Goal: Share content

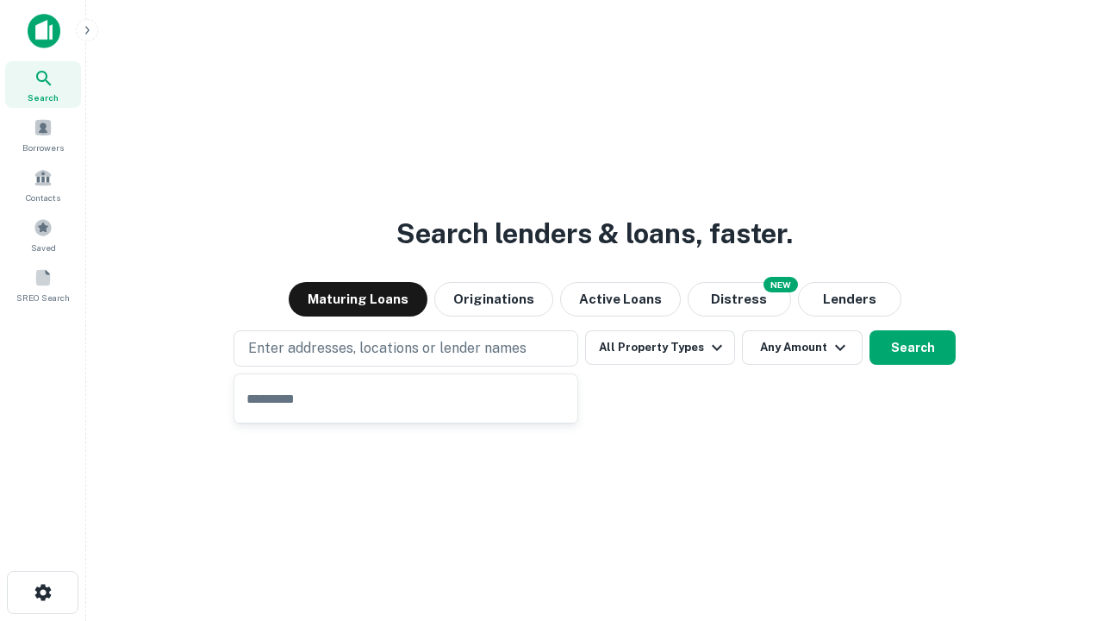
type input "**********"
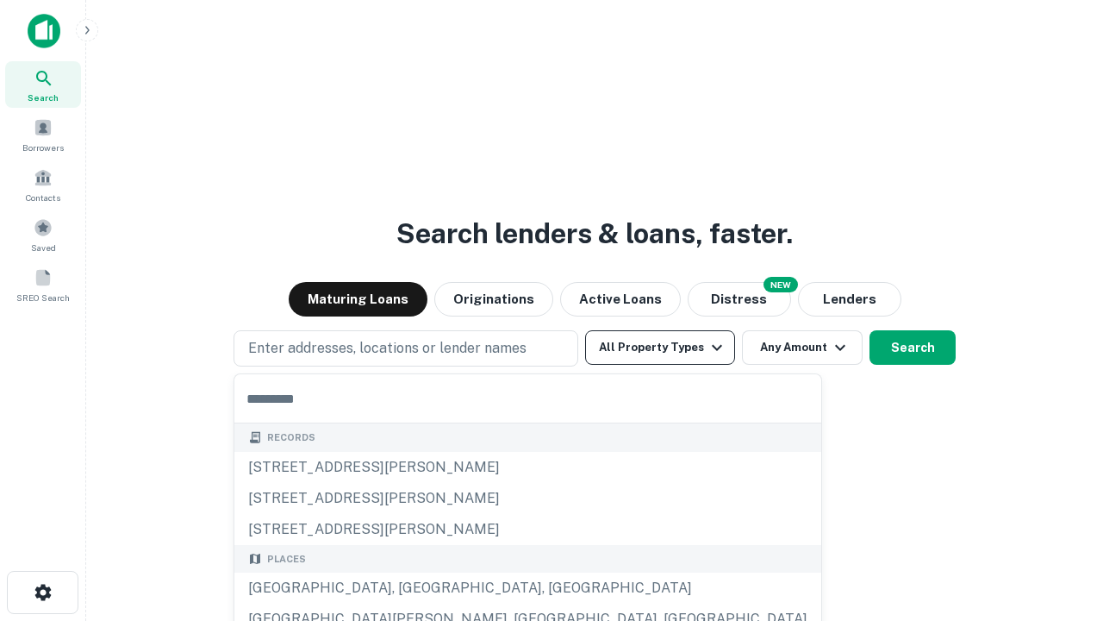
click at [660, 347] on button "All Property Types" at bounding box center [660, 347] width 150 height 34
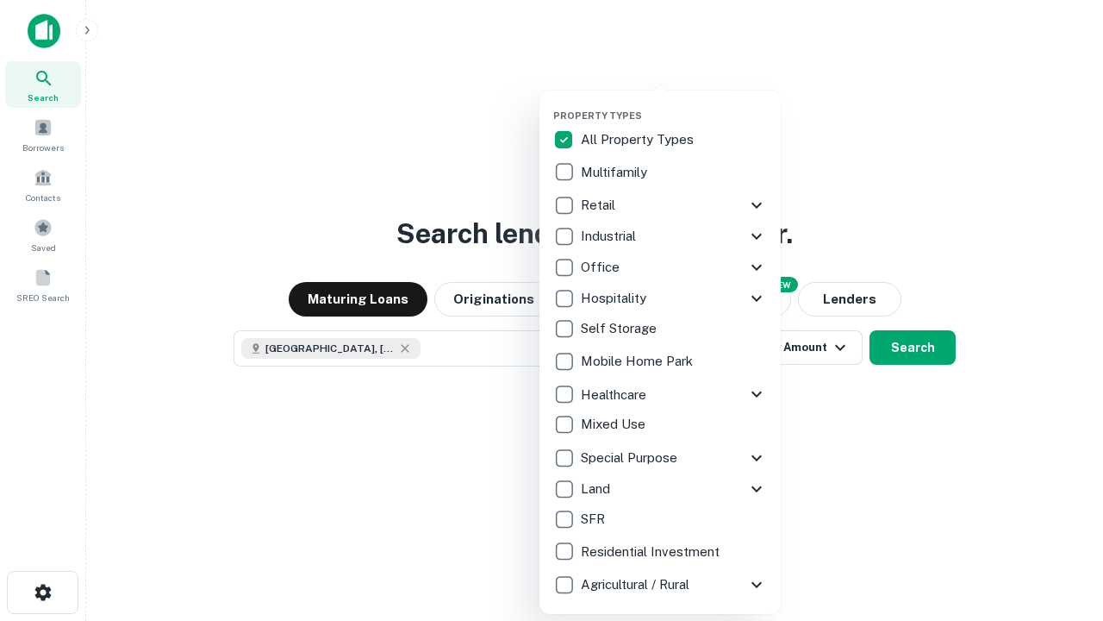
click at [674, 104] on button "button" at bounding box center [673, 104] width 241 height 1
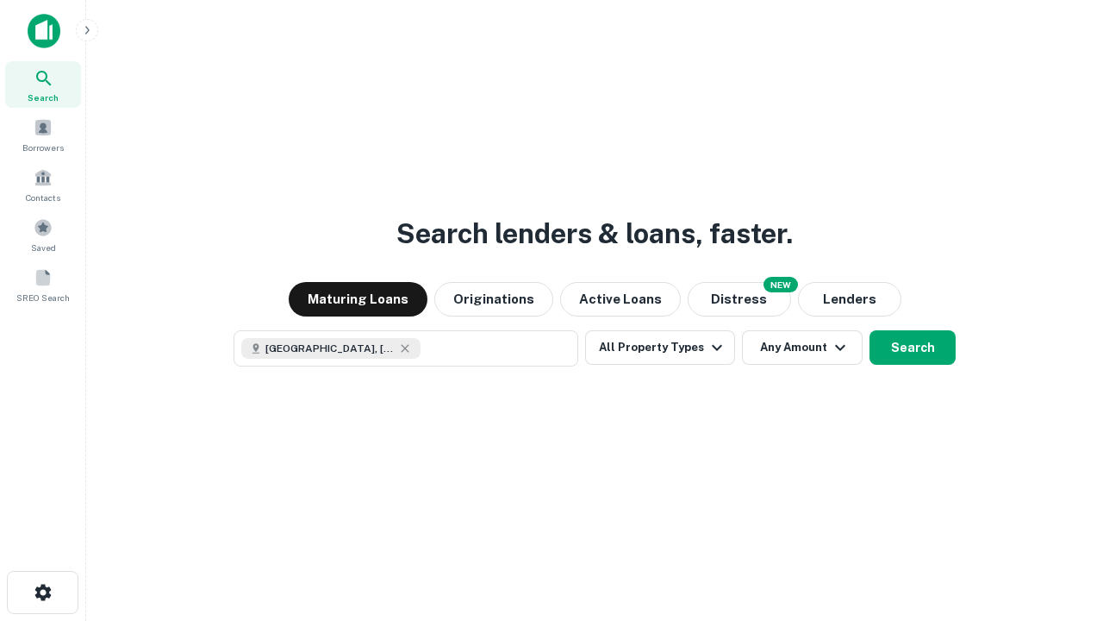
scroll to position [28, 0]
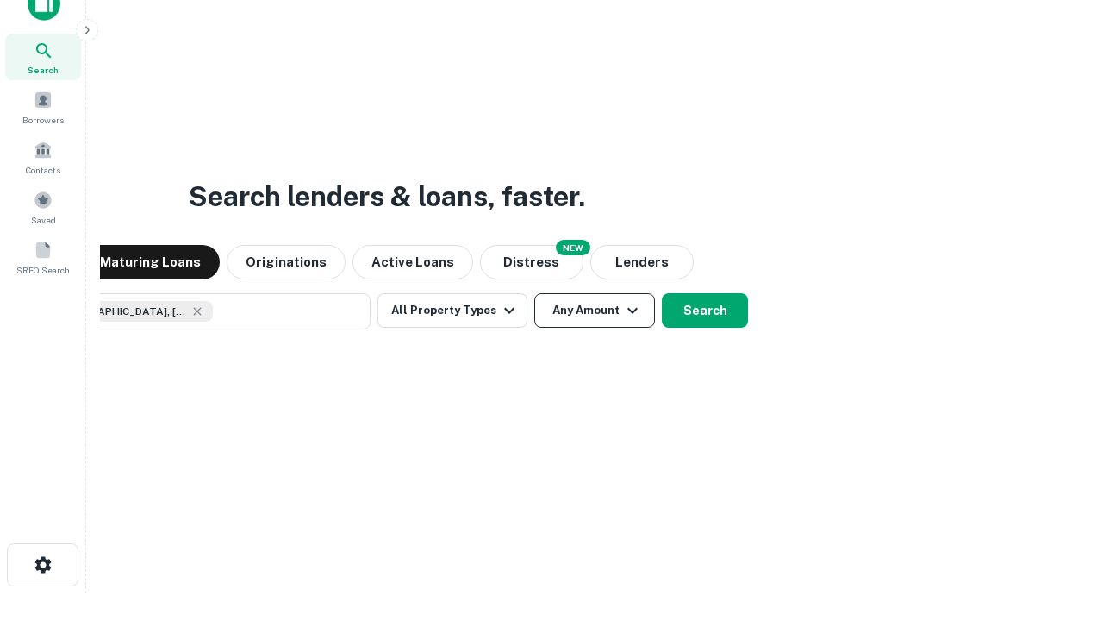
click at [534, 293] on button "Any Amount" at bounding box center [594, 310] width 121 height 34
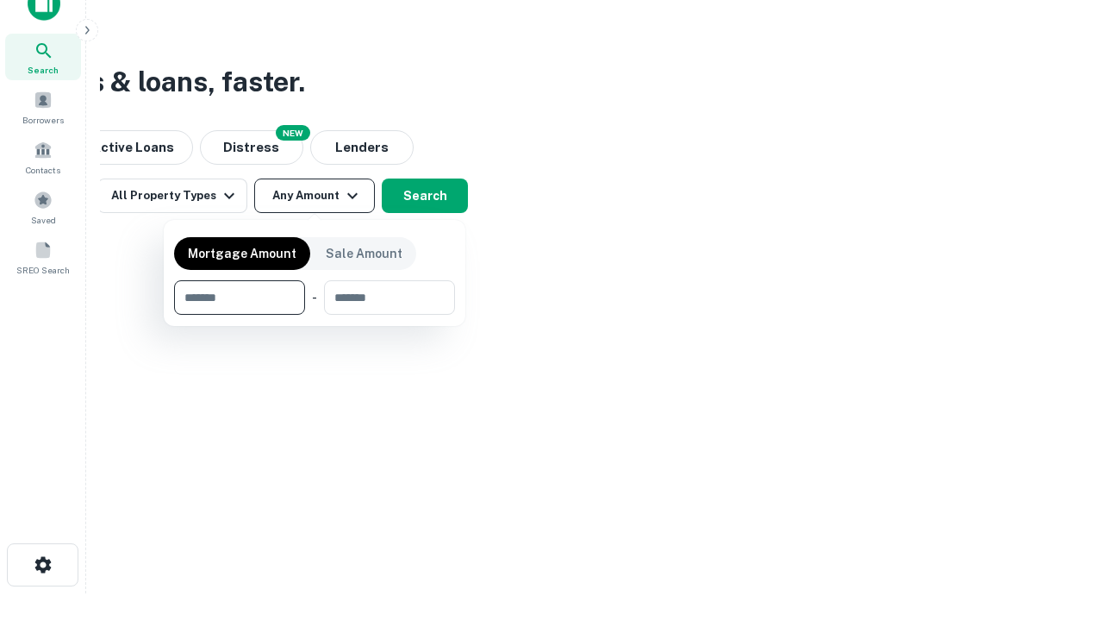
type input "*******"
click at [315, 315] on button "button" at bounding box center [314, 315] width 281 height 1
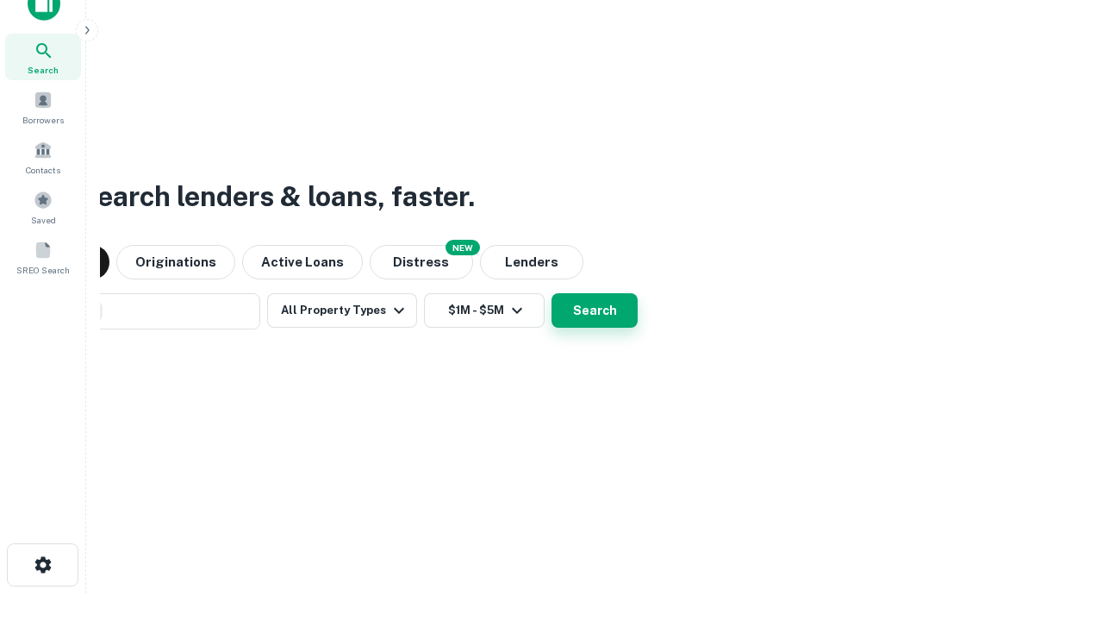
click at [552, 293] on button "Search" at bounding box center [595, 310] width 86 height 34
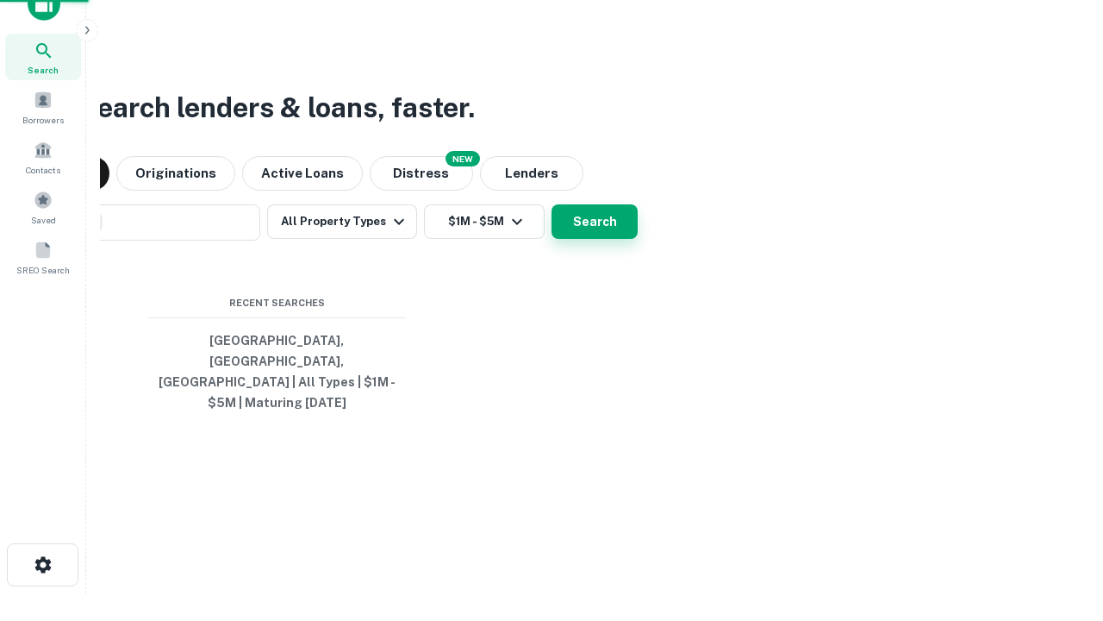
scroll to position [56, 488]
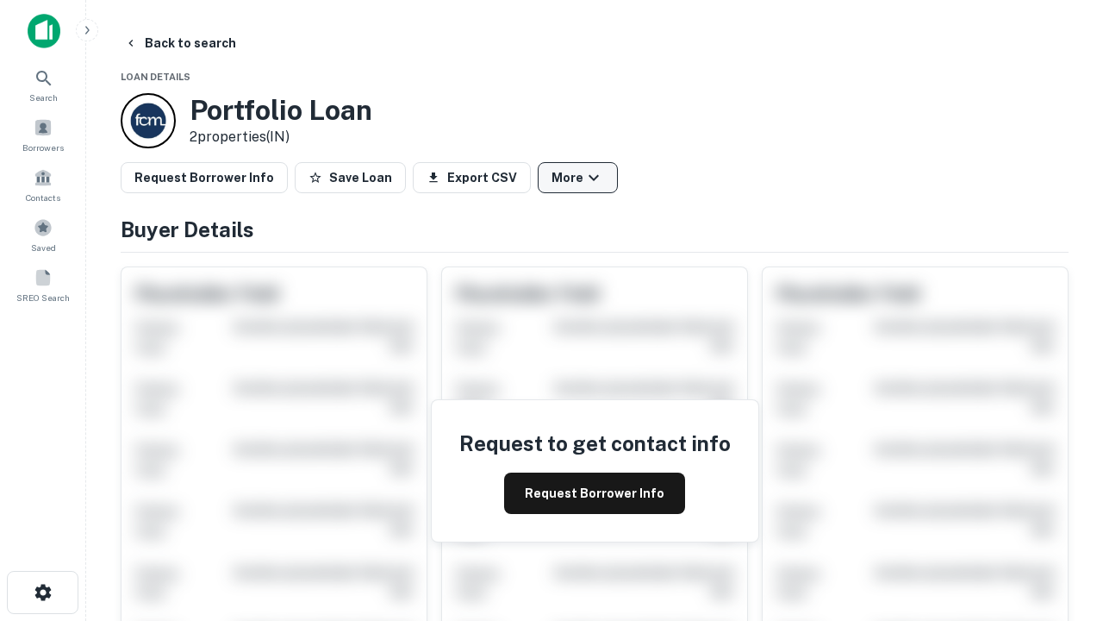
click at [577, 178] on button "More" at bounding box center [578, 177] width 80 height 31
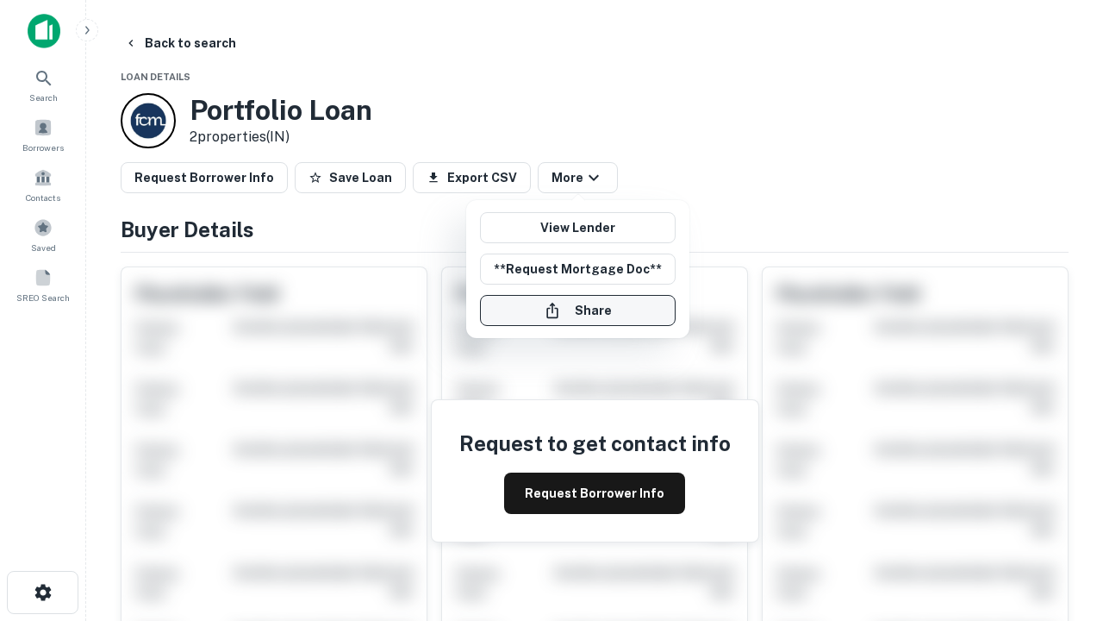
click at [577, 310] on button "Share" at bounding box center [578, 310] width 196 height 31
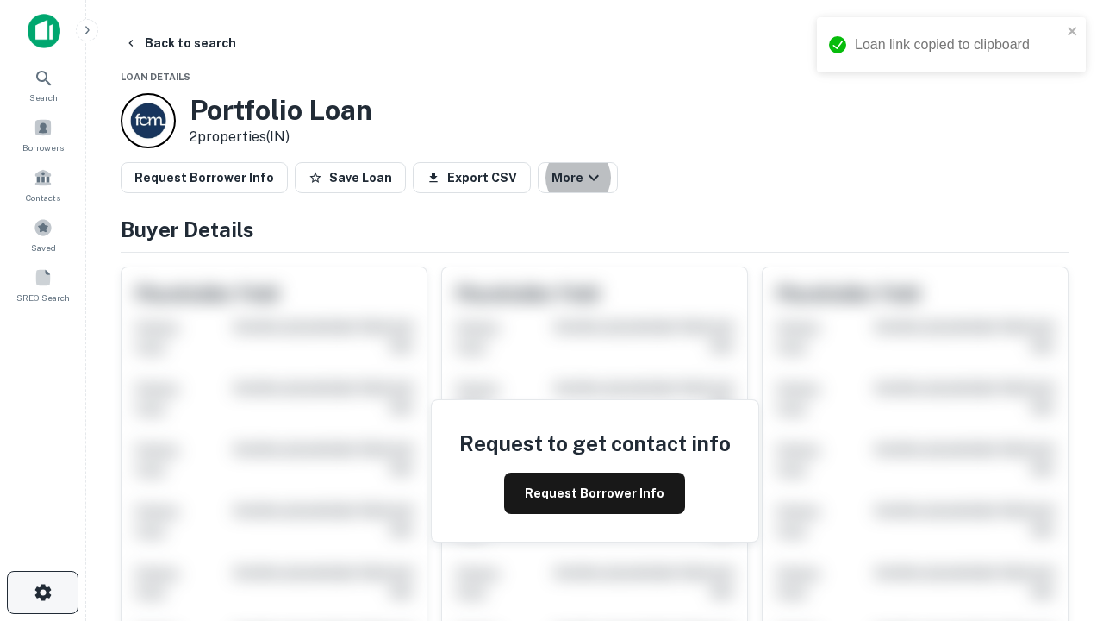
click at [42, 592] on icon "button" at bounding box center [43, 592] width 21 height 21
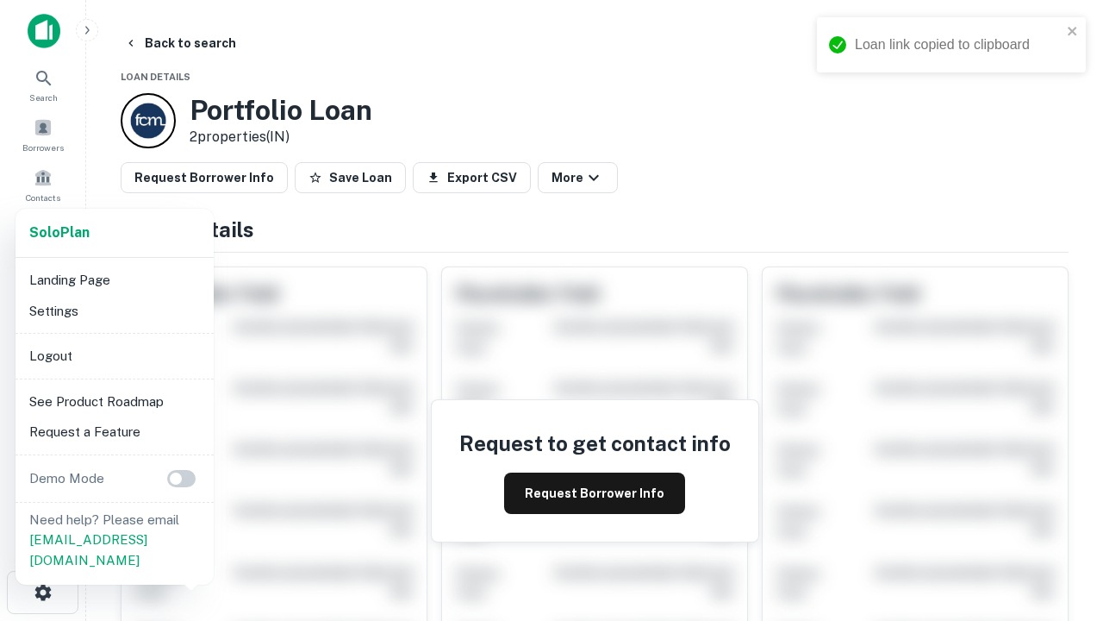
click at [114, 355] on li "Logout" at bounding box center [114, 355] width 184 height 31
